Goal: Information Seeking & Learning: Check status

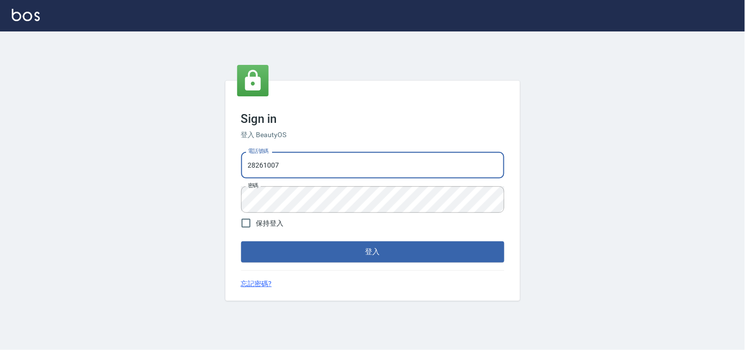
click at [282, 167] on input "28261007" at bounding box center [372, 165] width 263 height 27
type input "28362778"
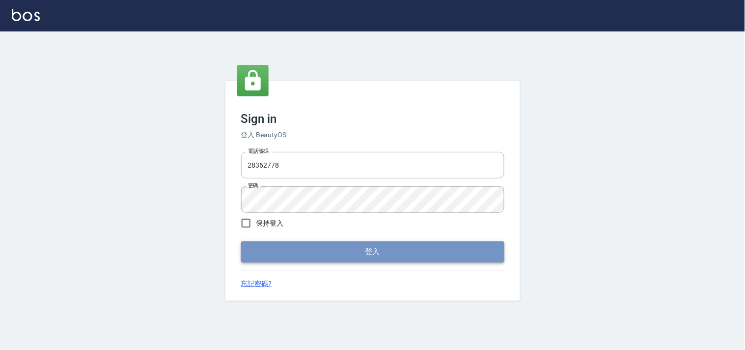
click at [321, 248] on button "登入" at bounding box center [372, 251] width 263 height 21
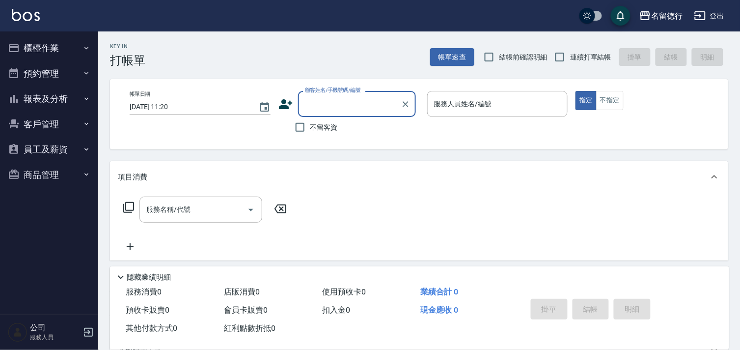
click at [47, 95] on button "報表及分析" at bounding box center [49, 99] width 90 height 26
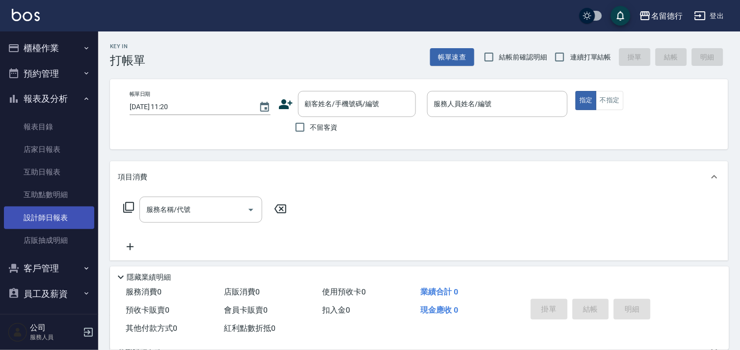
click at [43, 218] on link "設計師日報表" at bounding box center [49, 217] width 90 height 23
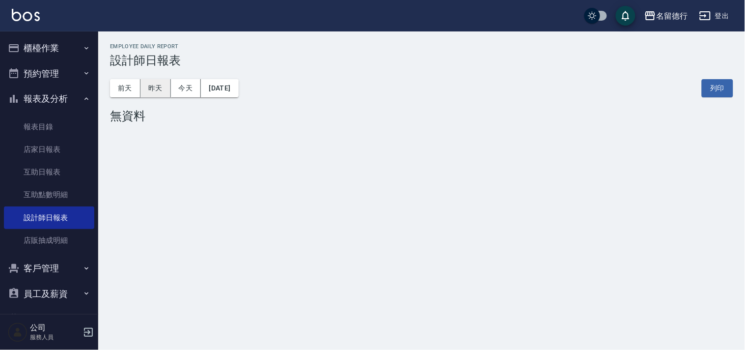
click at [155, 91] on button "昨天" at bounding box center [155, 88] width 30 height 18
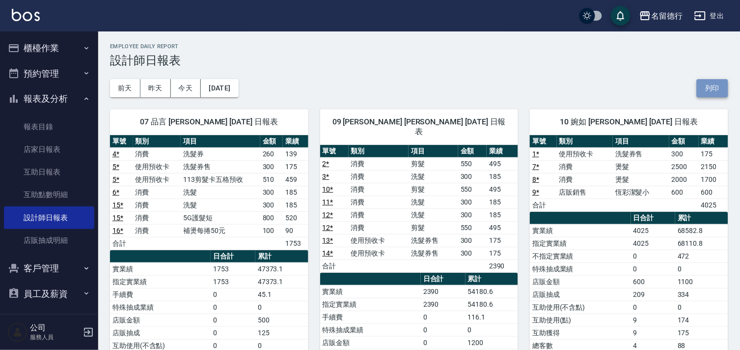
click at [718, 85] on button "列印" at bounding box center [712, 88] width 31 height 18
